Goal: Task Accomplishment & Management: Manage account settings

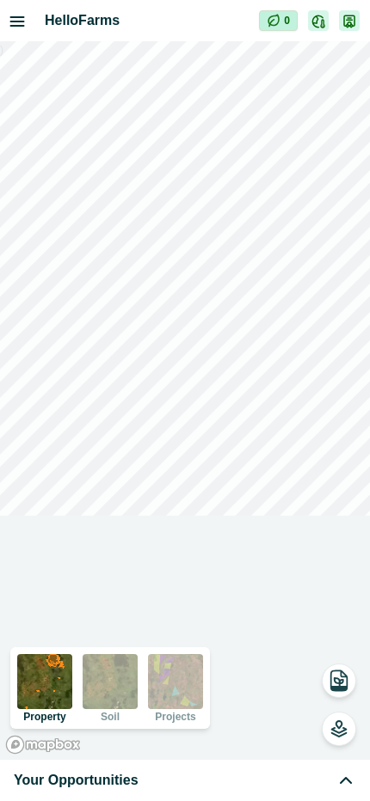
click at [192, 778] on div "Your Opportunities" at bounding box center [185, 780] width 342 height 21
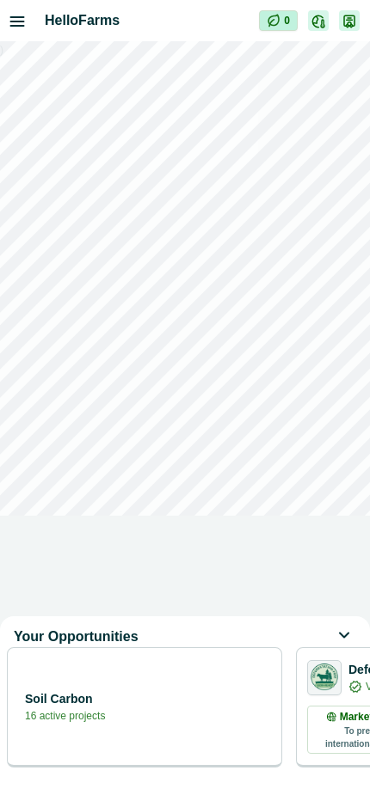
click at [208, 740] on div "Soil Carbon 16 active projects" at bounding box center [144, 707] width 275 height 120
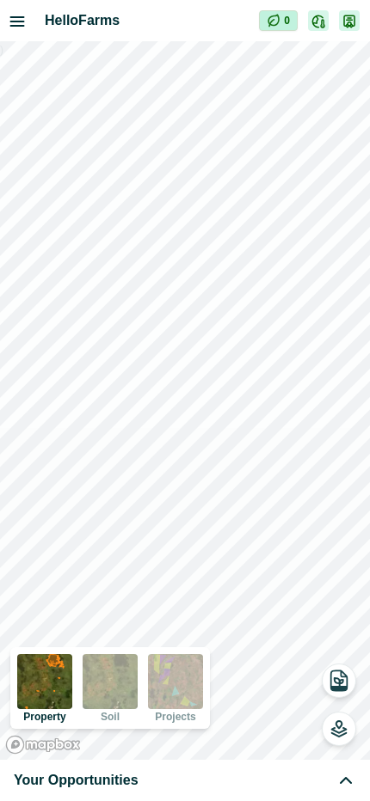
click at [258, 784] on div "Your Opportunities" at bounding box center [185, 780] width 342 height 21
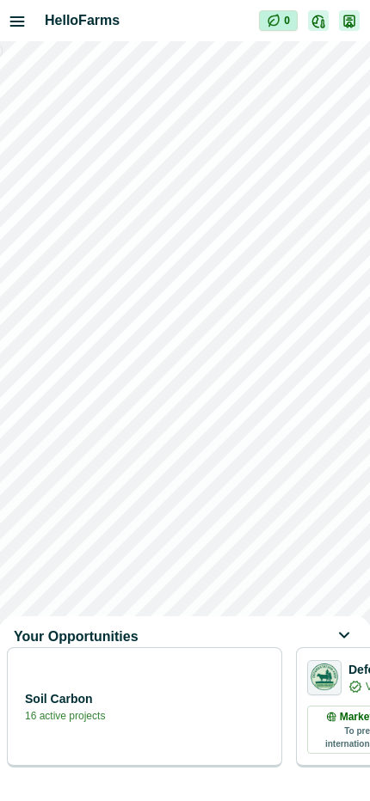
click at [175, 708] on div "Soil Carbon 16 active projects" at bounding box center [144, 706] width 253 height 34
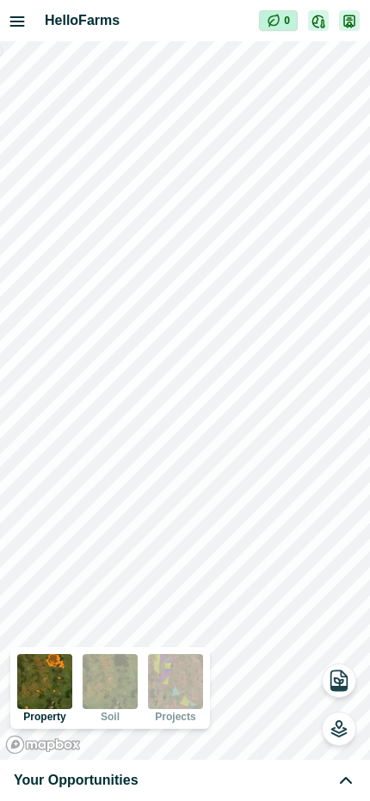
click at [137, 790] on div "Your Opportunities" at bounding box center [185, 780] width 342 height 21
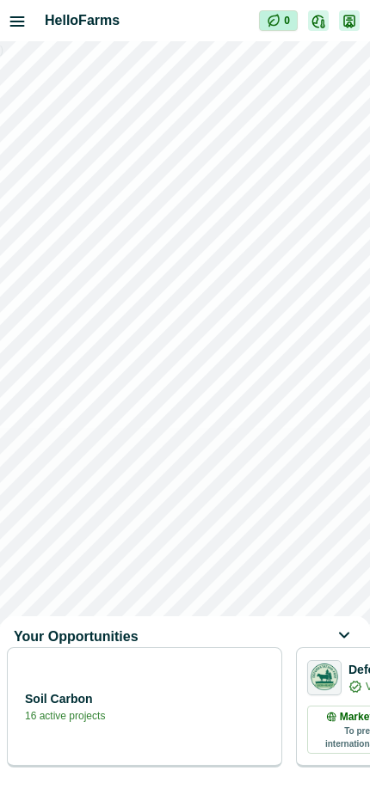
click at [174, 723] on div "Soil Carbon 16 active projects" at bounding box center [144, 706] width 253 height 34
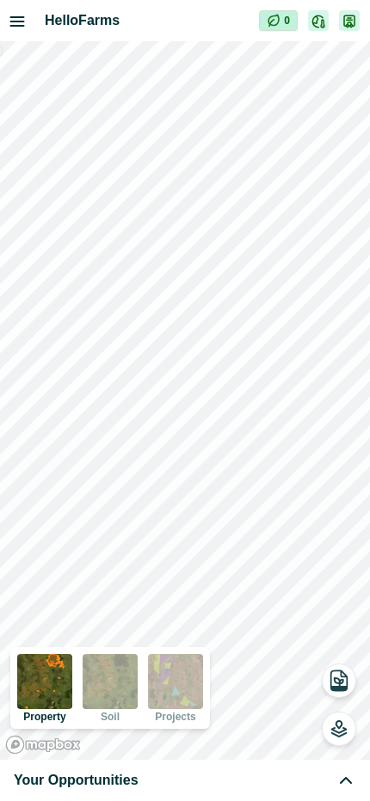
click at [89, 786] on span "Your Opportunities" at bounding box center [76, 780] width 125 height 21
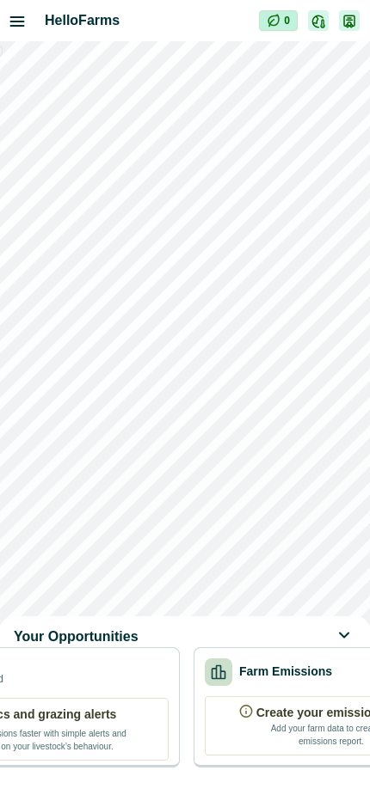
scroll to position [0, 711]
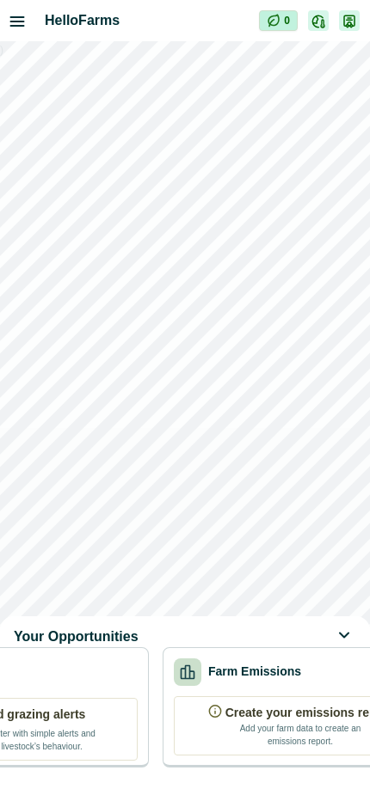
click at [315, 702] on div "Farm Emissions Create your emissions report Add your farm data to create an emi…" at bounding box center [299, 707] width 275 height 120
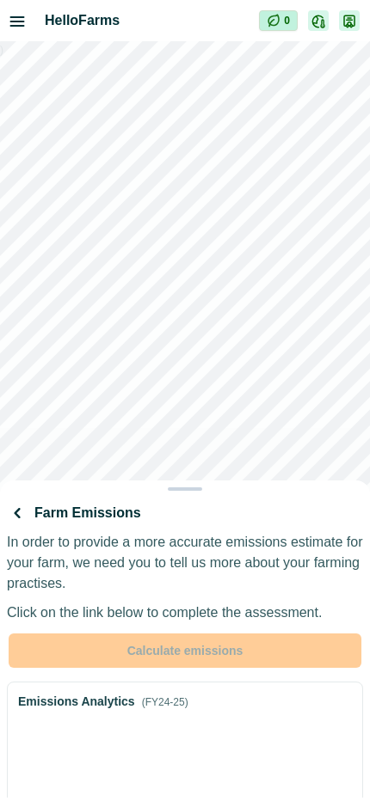
scroll to position [0, 0]
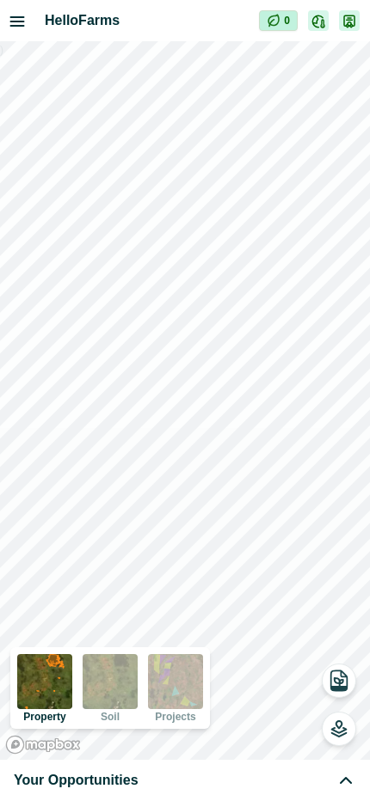
click at [205, 779] on div "Your Opportunities" at bounding box center [185, 780] width 342 height 21
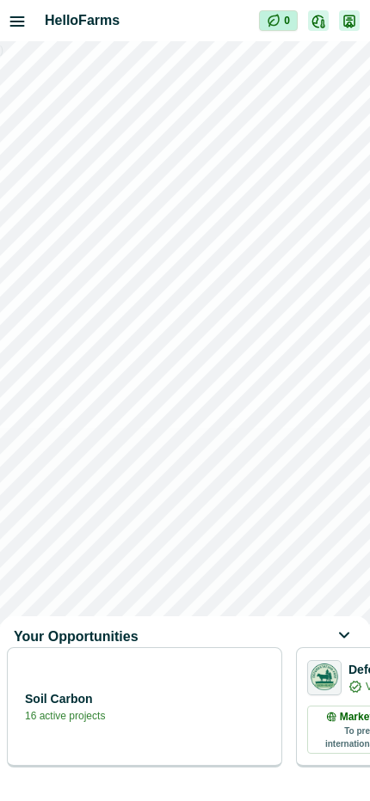
click at [207, 694] on div "Soil Carbon 16 active projects" at bounding box center [144, 707] width 275 height 120
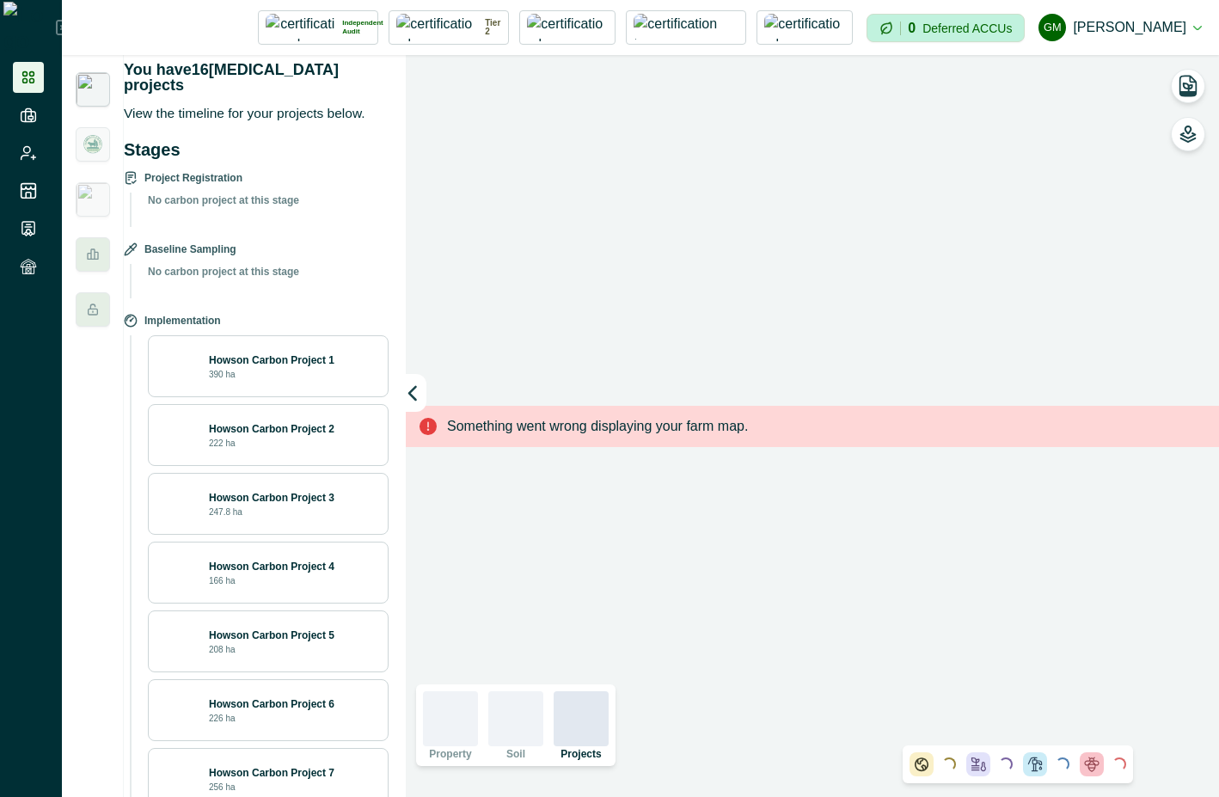
click at [369, 21] on button "GM [PERSON_NAME]" at bounding box center [1119, 27] width 163 height 41
click at [369, 74] on button "Sign out" at bounding box center [1105, 77] width 191 height 28
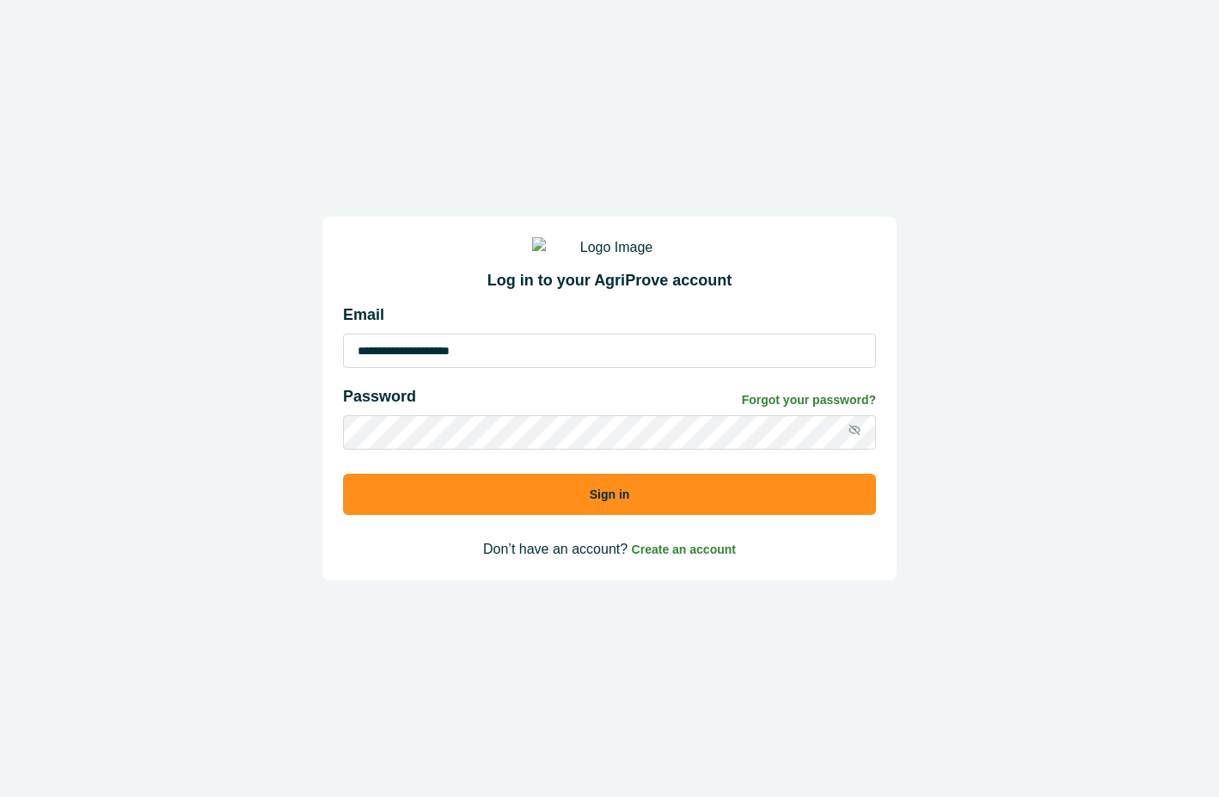
click at [369, 363] on input "**********" at bounding box center [609, 350] width 533 height 34
type input "**********"
click at [369, 509] on button "Sign in" at bounding box center [609, 494] width 533 height 41
